Goal: Book appointment/travel/reservation

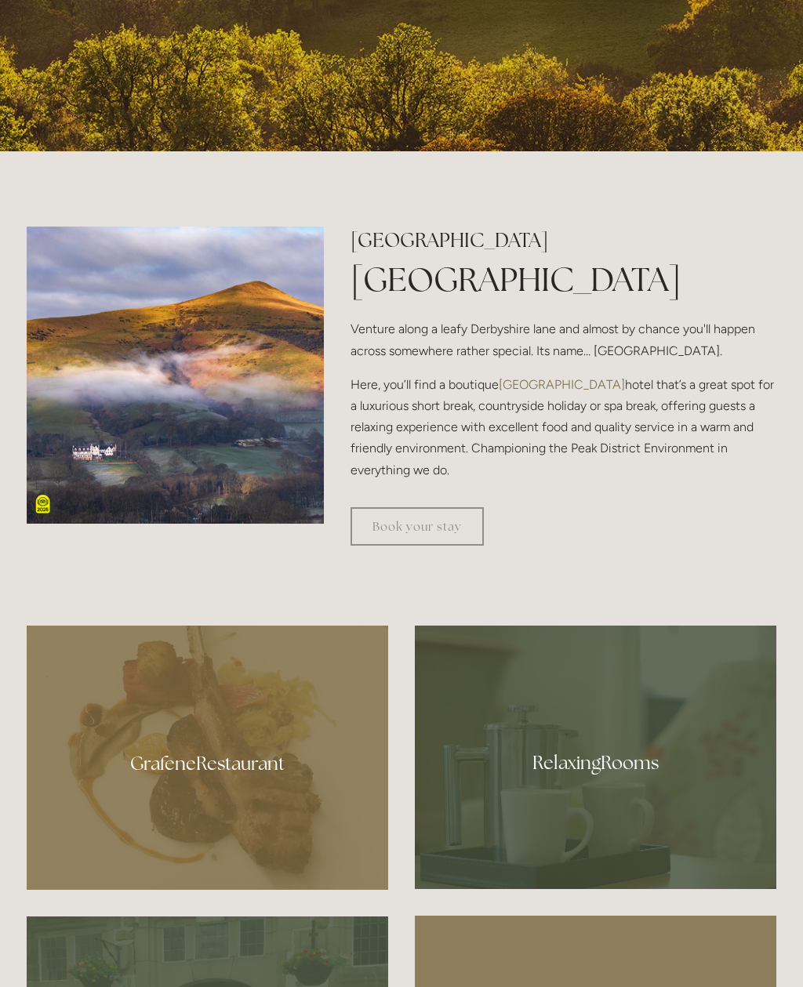
scroll to position [688, 0]
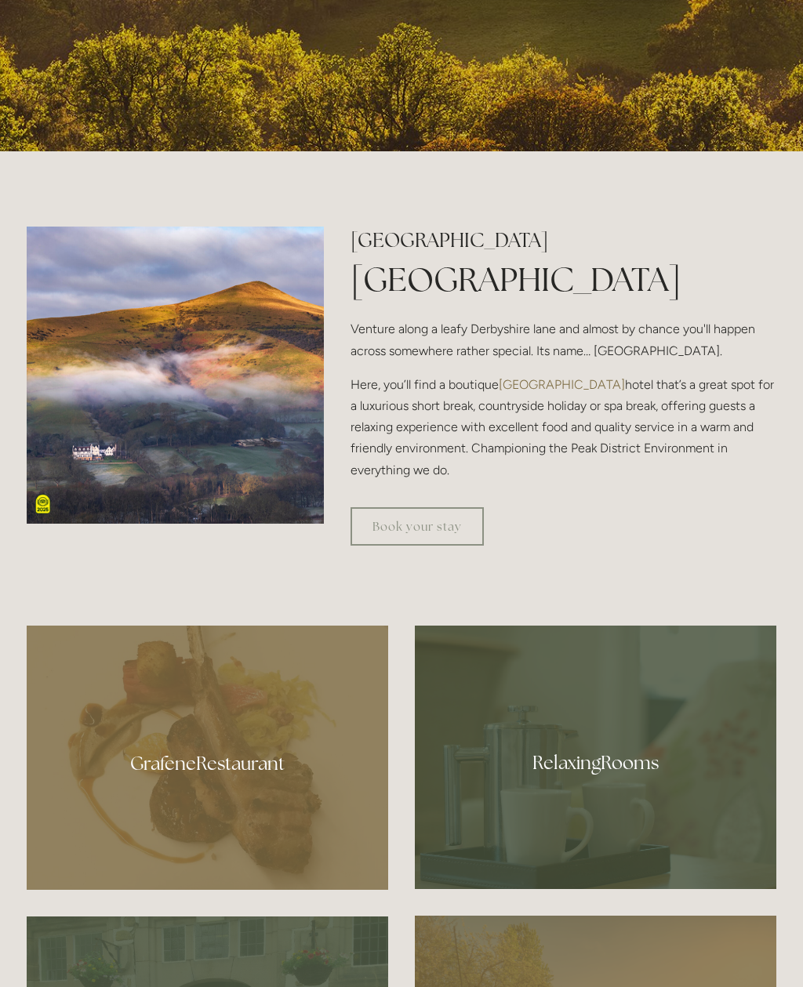
click at [448, 546] on link "Book your stay" at bounding box center [416, 526] width 133 height 38
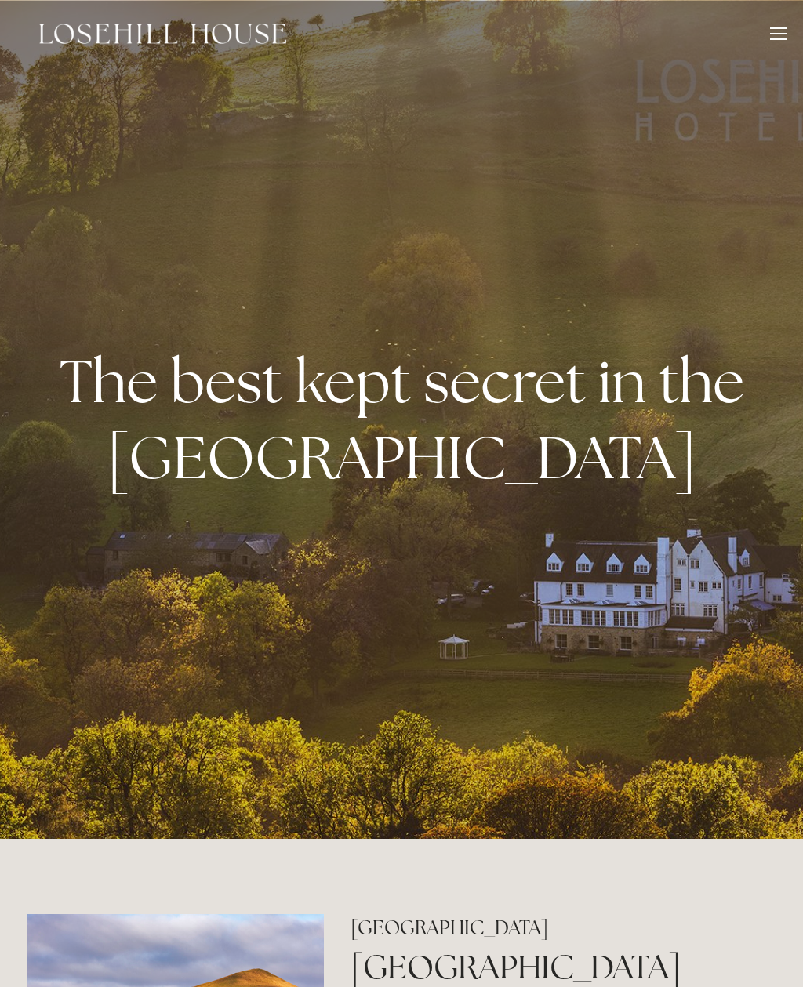
click at [771, 43] on div at bounding box center [778, 35] width 17 height 17
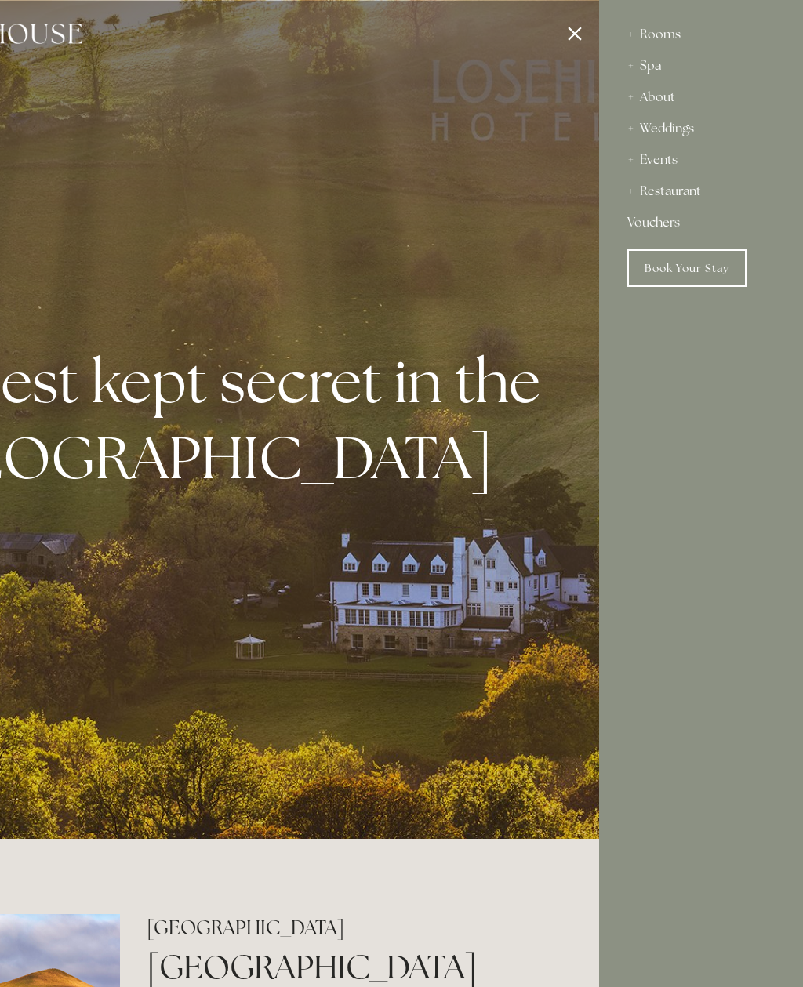
click at [668, 99] on div "About" at bounding box center [700, 97] width 147 height 31
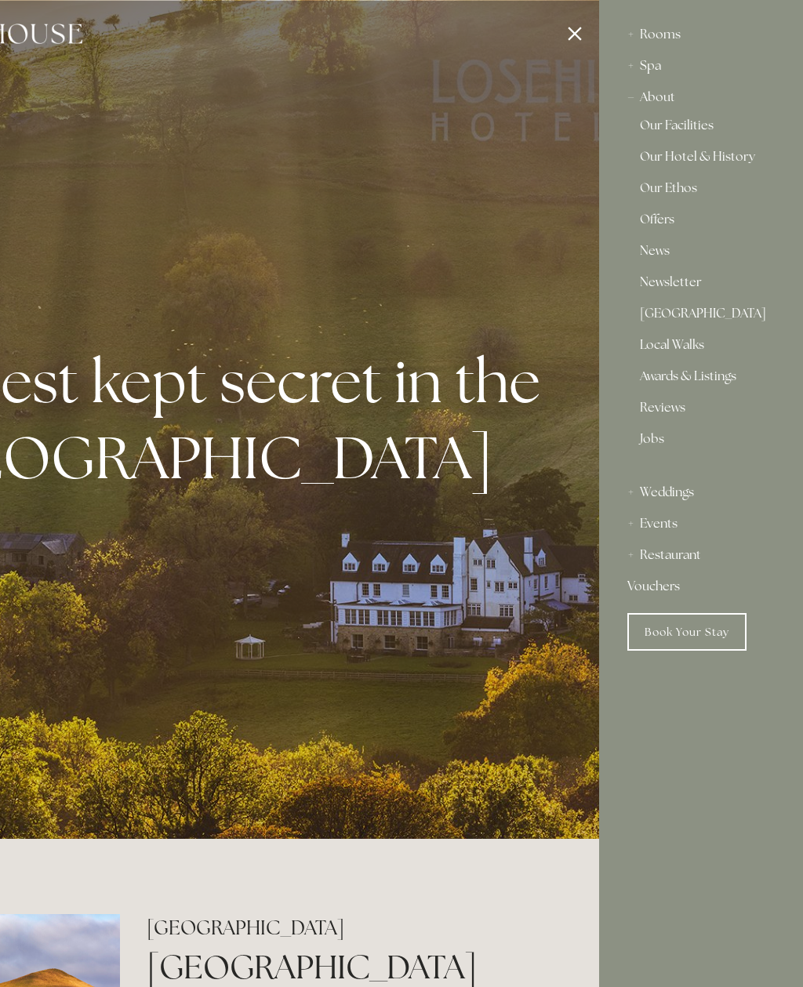
click at [654, 36] on div "Rooms" at bounding box center [700, 34] width 147 height 31
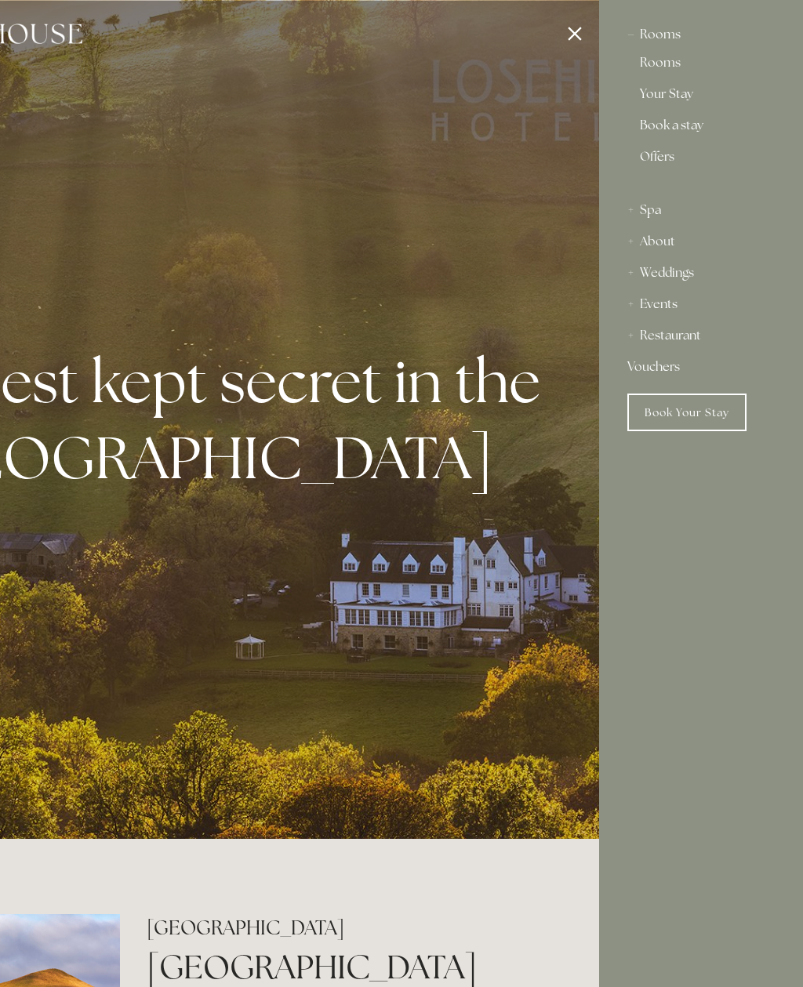
click at [673, 70] on link "Rooms" at bounding box center [701, 65] width 122 height 19
